Goal: Task Accomplishment & Management: Use online tool/utility

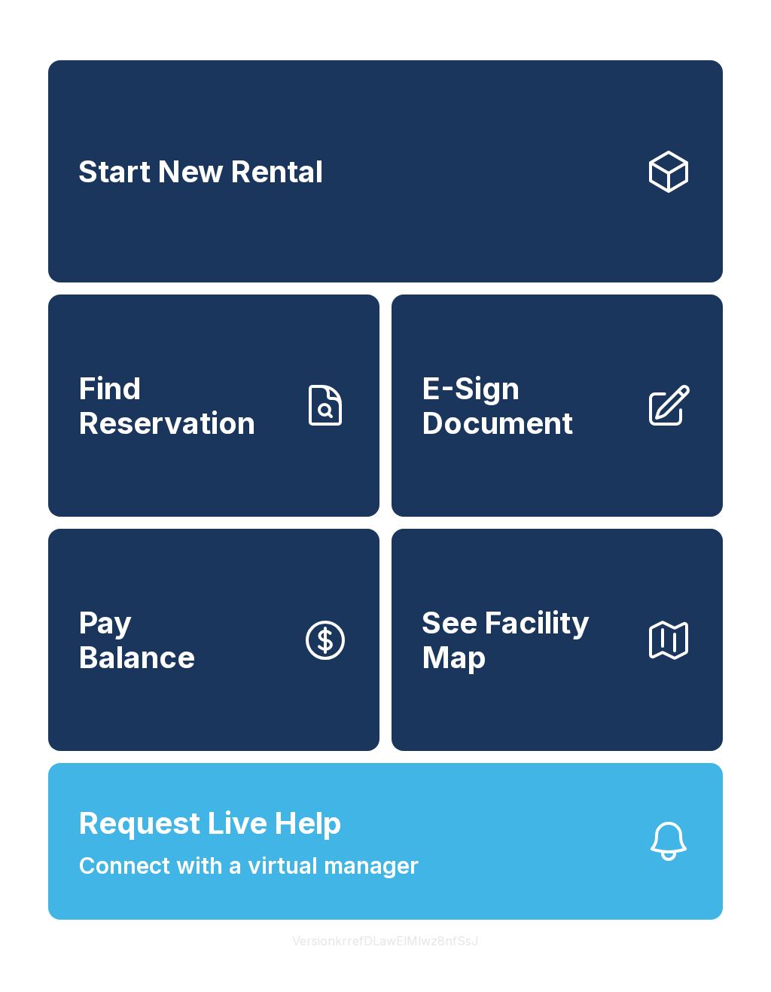
click at [401, 882] on span "Connect with a virtual manager" at bounding box center [248, 866] width 340 height 34
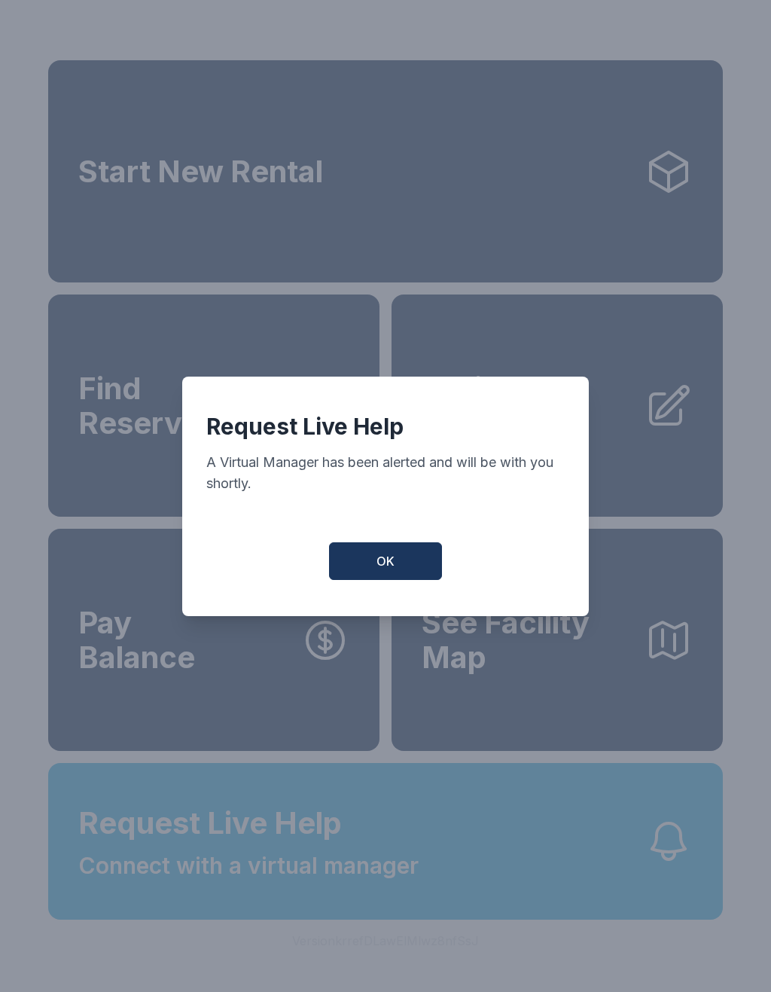
click at [398, 577] on button "OK" at bounding box center [385, 561] width 113 height 38
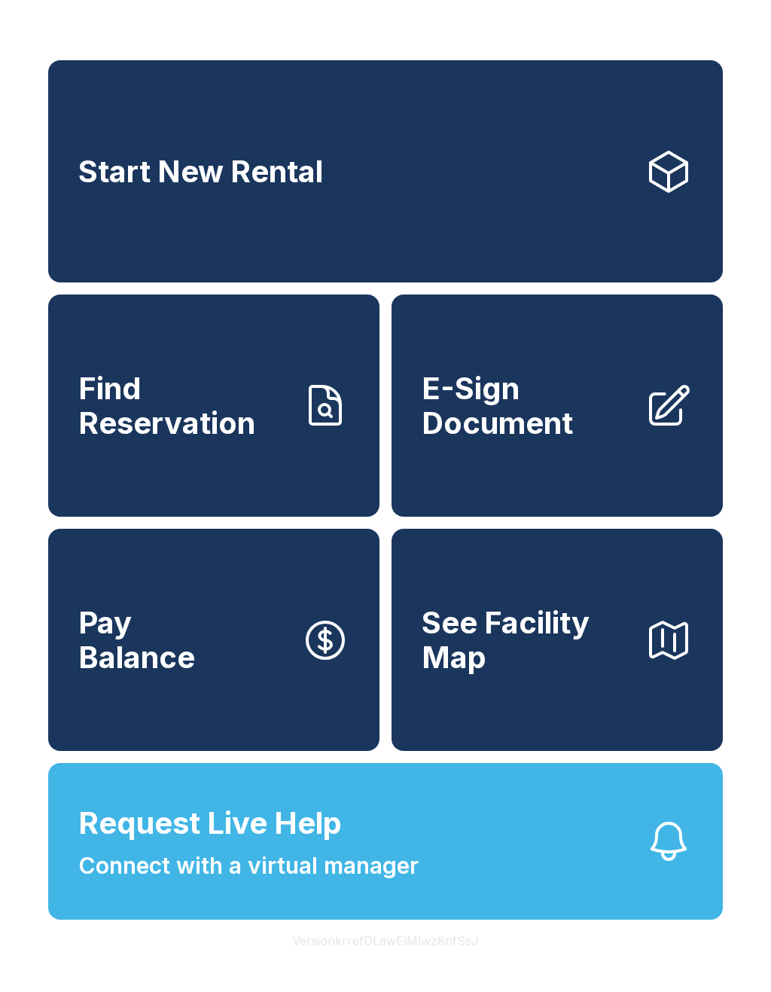
click at [556, 440] on span "E-Sign Document" at bounding box center [527, 405] width 211 height 69
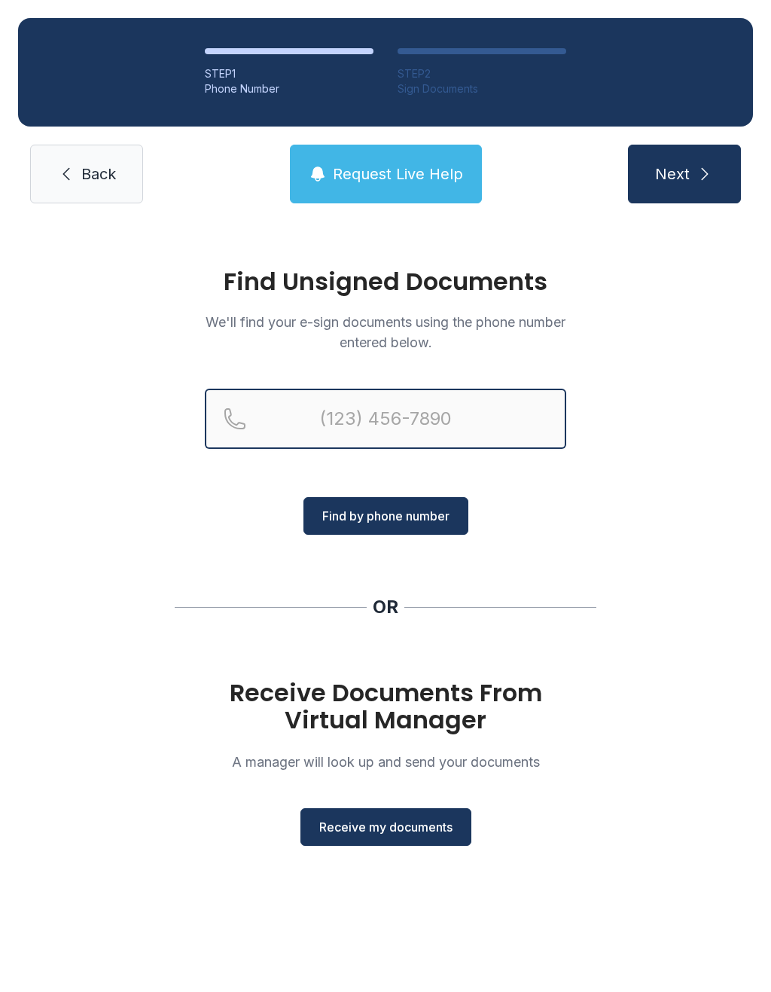
click at [419, 407] on input "Reservation phone number" at bounding box center [385, 418] width 361 height 60
type input "("
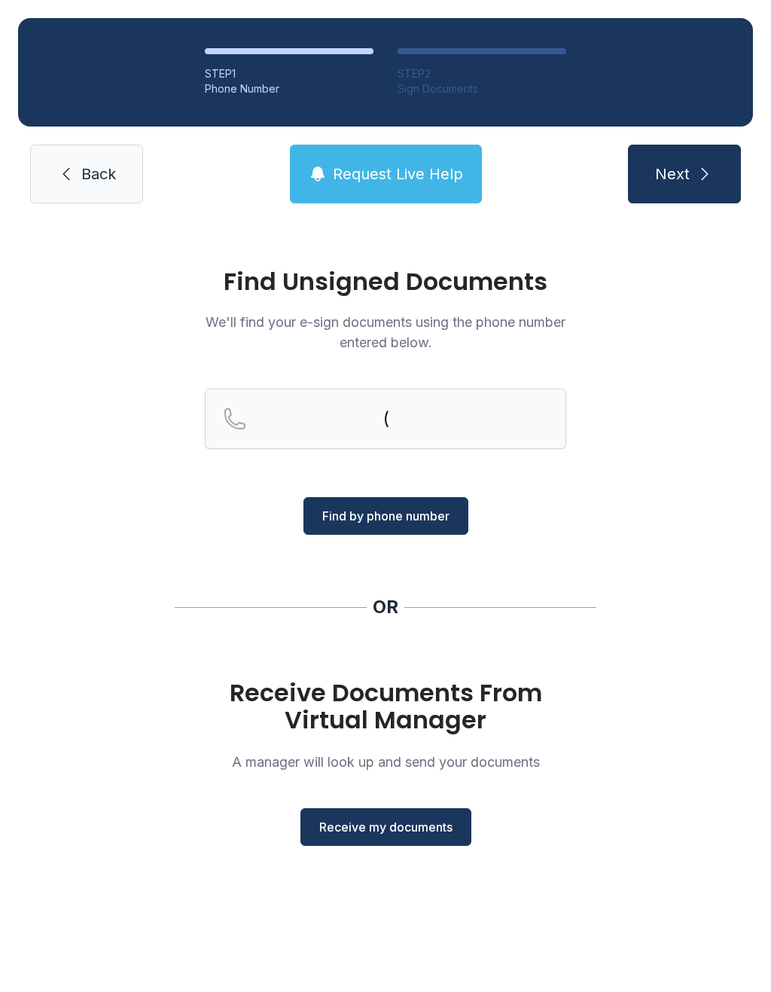
click at [575, 608] on div "OR" at bounding box center [386, 607] width 422 height 24
click at [413, 821] on span "Receive my documents" at bounding box center [385, 827] width 133 height 18
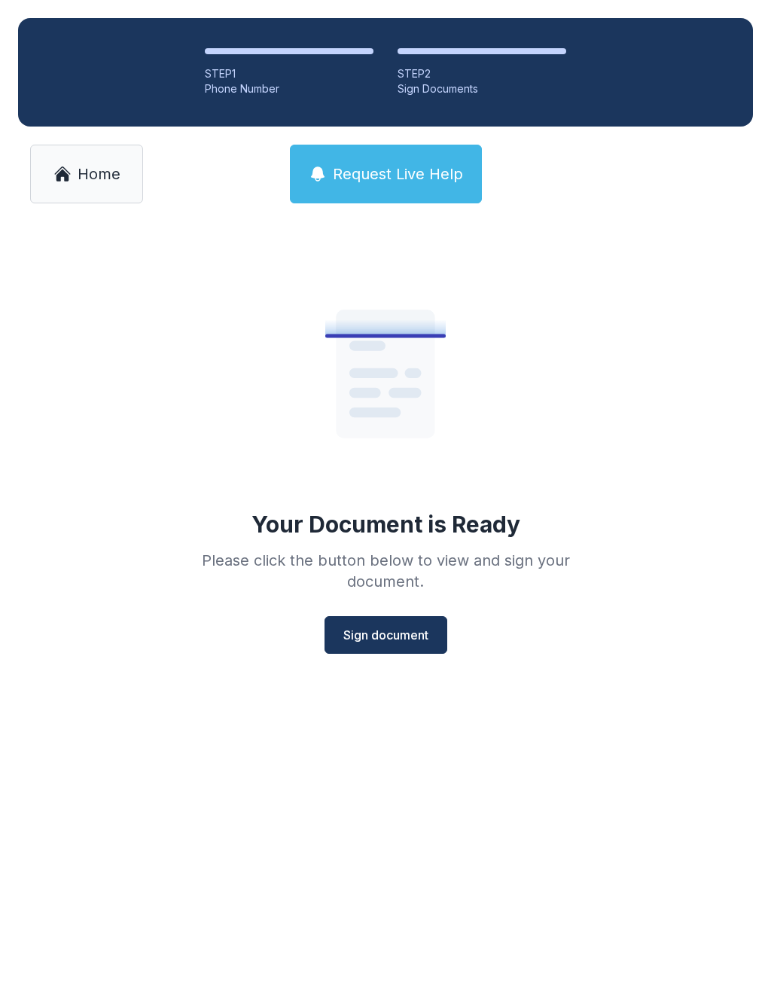
click at [406, 631] on span "Sign document" at bounding box center [385, 635] width 85 height 18
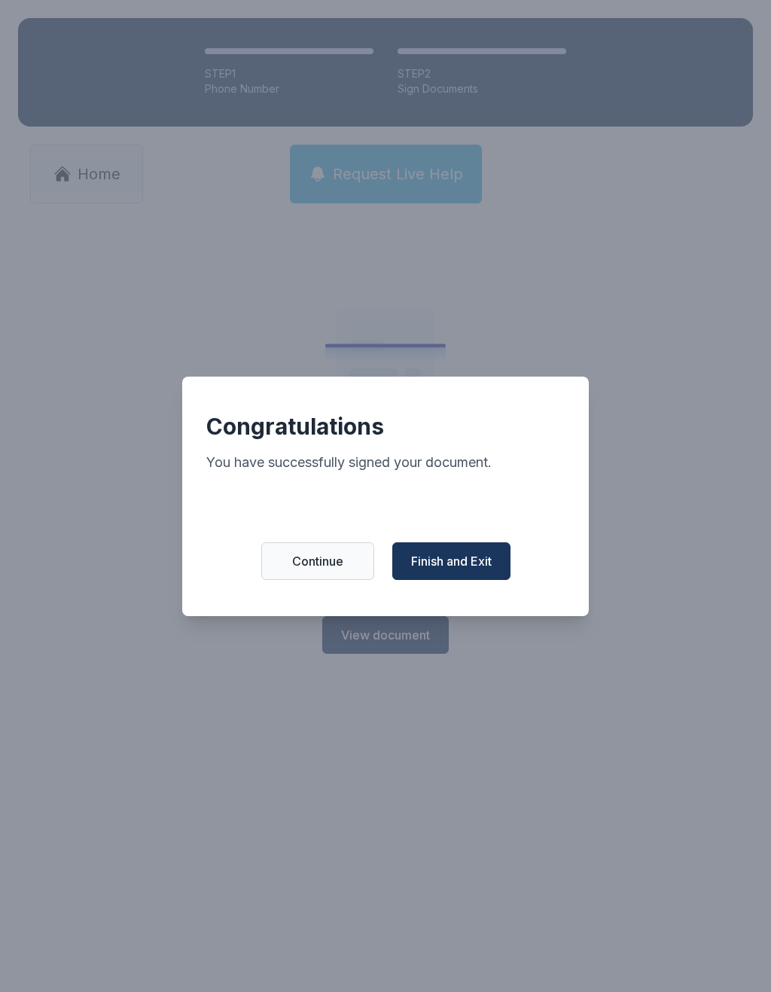
click at [462, 580] on button "Finish and Exit" at bounding box center [451, 561] width 118 height 38
